Goal: Task Accomplishment & Management: Manage account settings

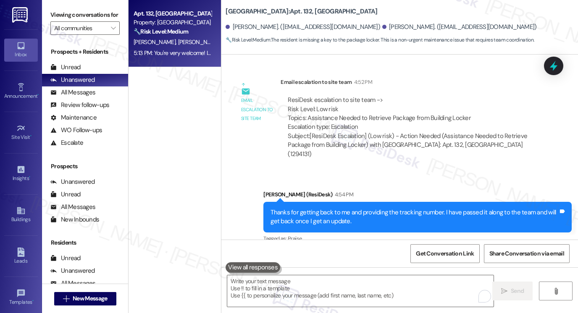
scroll to position [4376, 0]
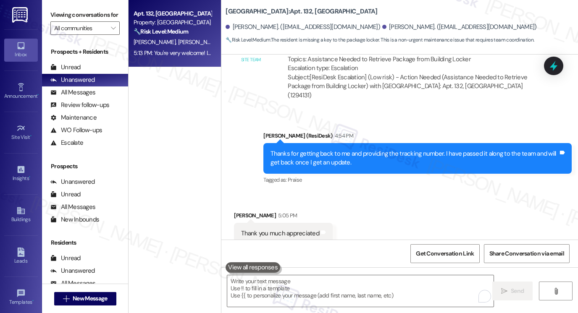
click at [451, 300] on div "You're very welcome! If you need anything, just let us know." at bounding box center [480, 304] width 156 height 9
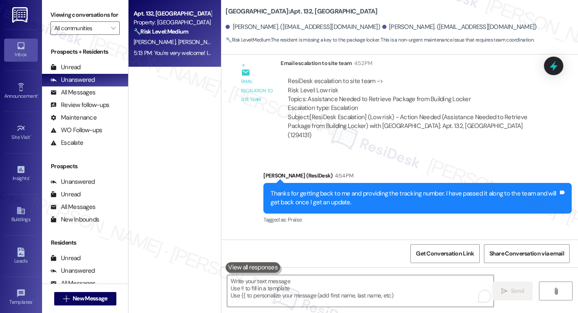
scroll to position [4292, 0]
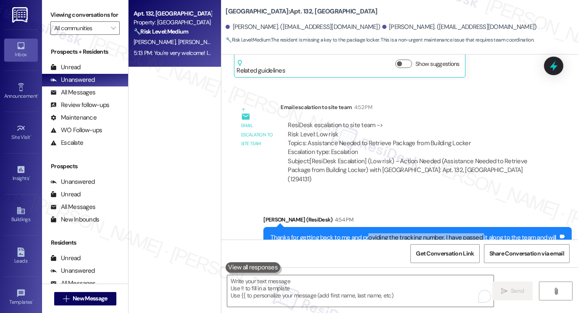
drag, startPoint x: 364, startPoint y: 157, endPoint x: 476, endPoint y: 157, distance: 112.1
click at [476, 233] on div "Thanks for getting back to me and providing the tracking number. I have passed …" at bounding box center [414, 242] width 288 height 18
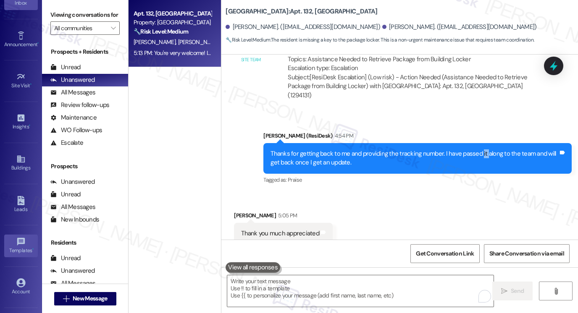
scroll to position [85, 0]
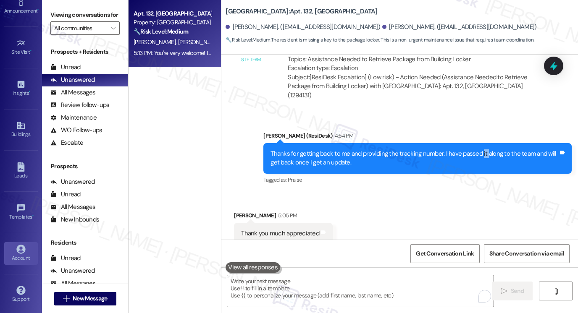
click at [20, 245] on icon at bounding box center [20, 249] width 9 height 9
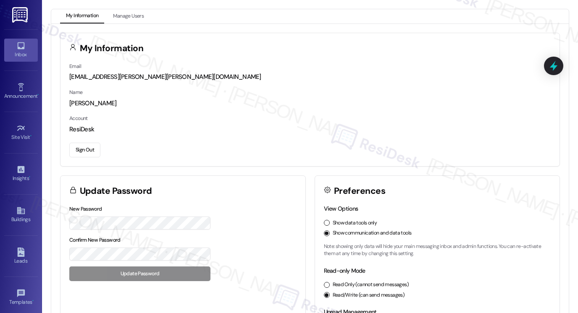
click at [24, 54] on div "Inbox" at bounding box center [21, 54] width 42 height 8
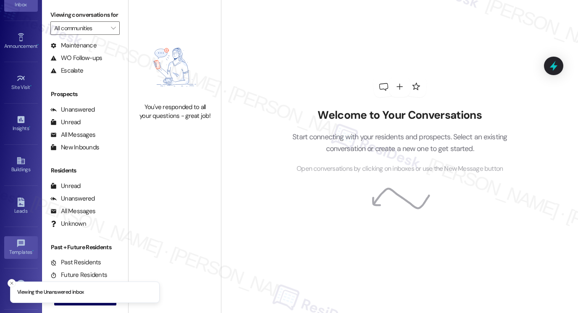
scroll to position [85, 0]
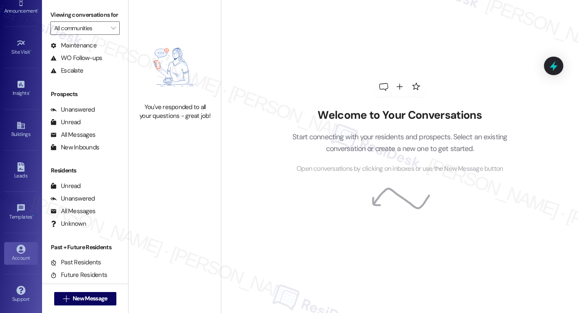
click at [20, 250] on icon at bounding box center [20, 249] width 9 height 9
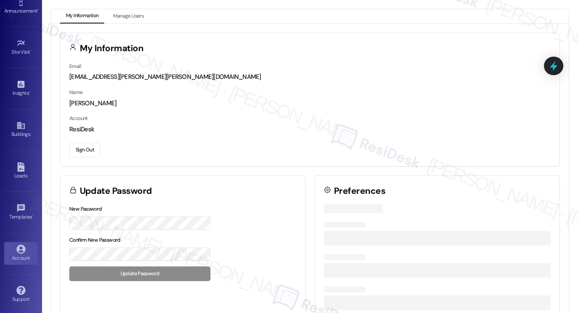
click at [74, 143] on button "Sign Out" at bounding box center [84, 150] width 31 height 15
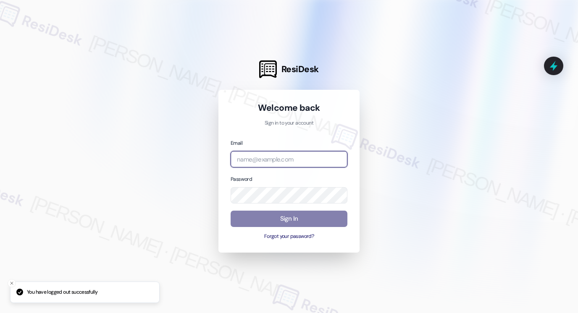
click at [249, 154] on input "email" at bounding box center [289, 159] width 117 height 16
type input "automated-surveys-[MEDICAL_DATA]_formerly_regency-[PERSON_NAME].[PERSON_NAME]@[…"
